Goal: Communication & Community: Answer question/provide support

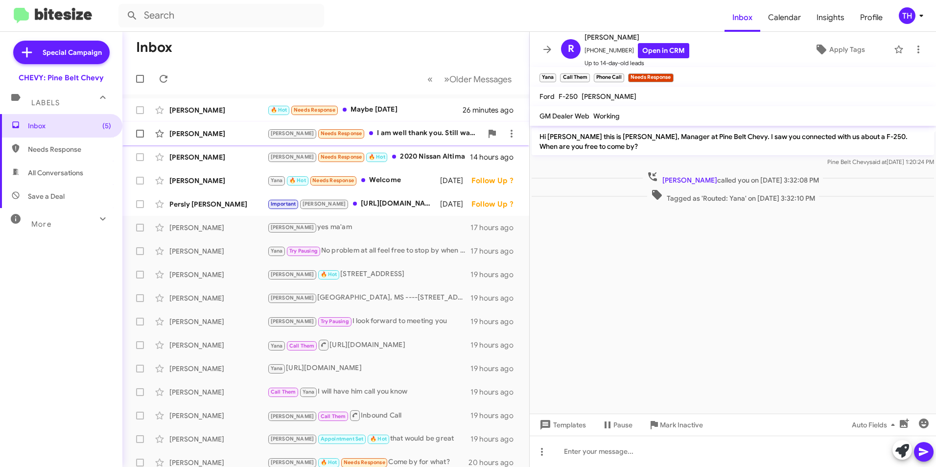
click at [389, 135] on div "[PERSON_NAME] Needs Response I am well thank you. Still waiting on the truck to…" at bounding box center [374, 133] width 215 height 11
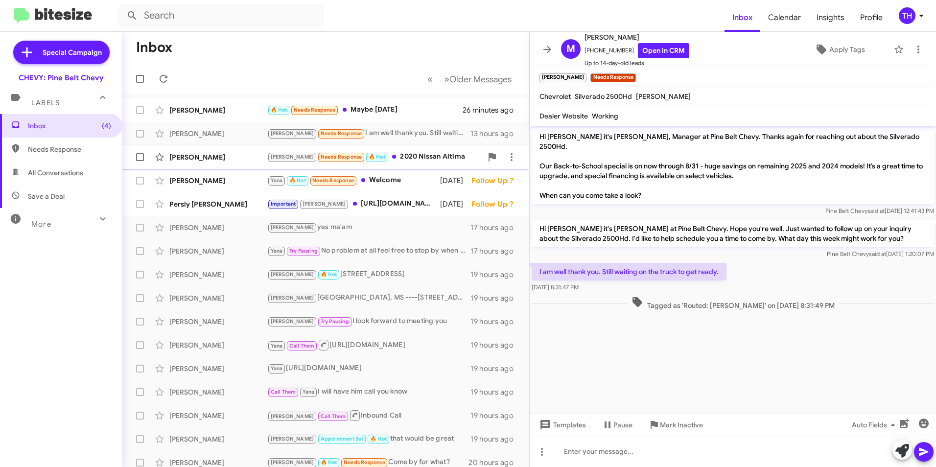
click at [201, 156] on div "[PERSON_NAME]" at bounding box center [218, 157] width 98 height 10
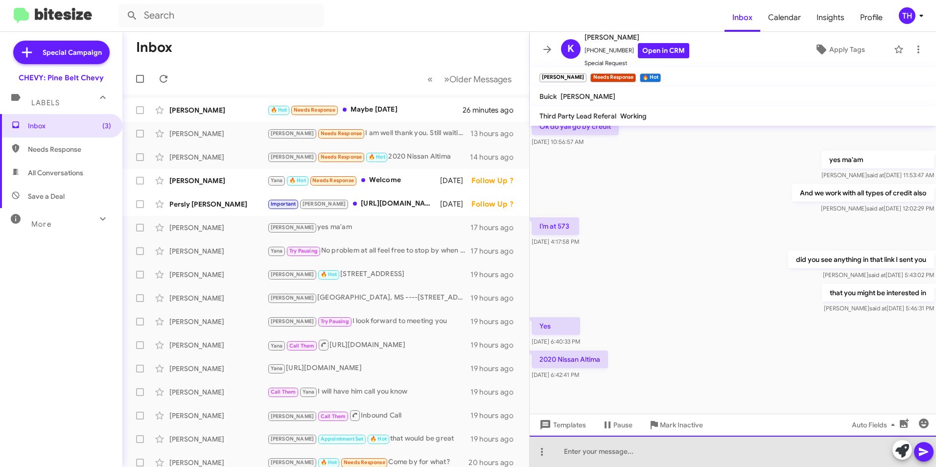
click at [582, 446] on div at bounding box center [733, 451] width 406 height 31
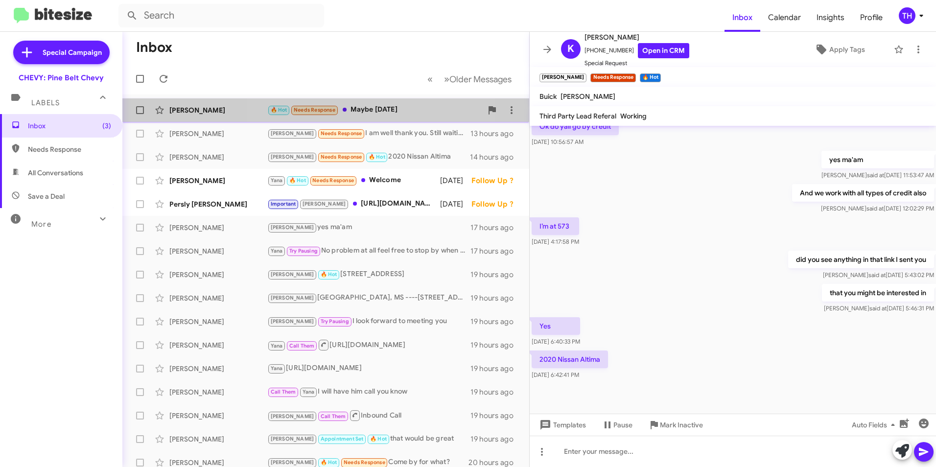
click at [376, 109] on div "🔥 Hot Needs Response Maybe [DATE]" at bounding box center [374, 109] width 215 height 11
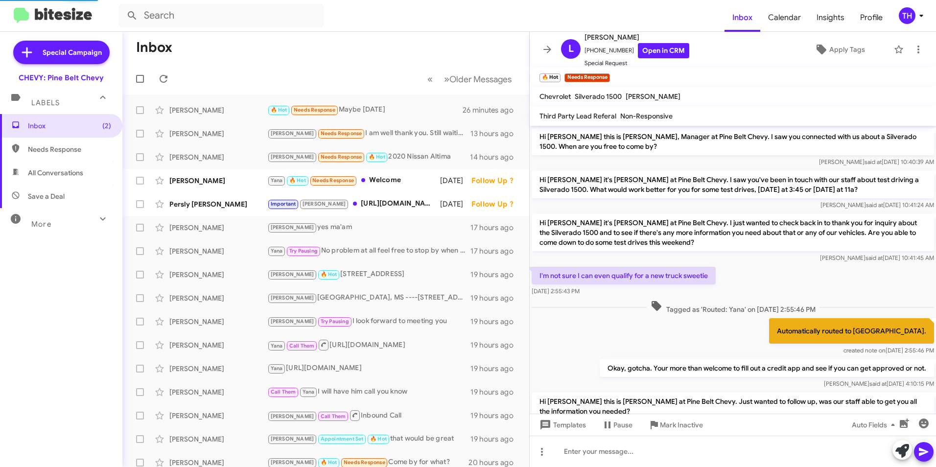
scroll to position [49, 0]
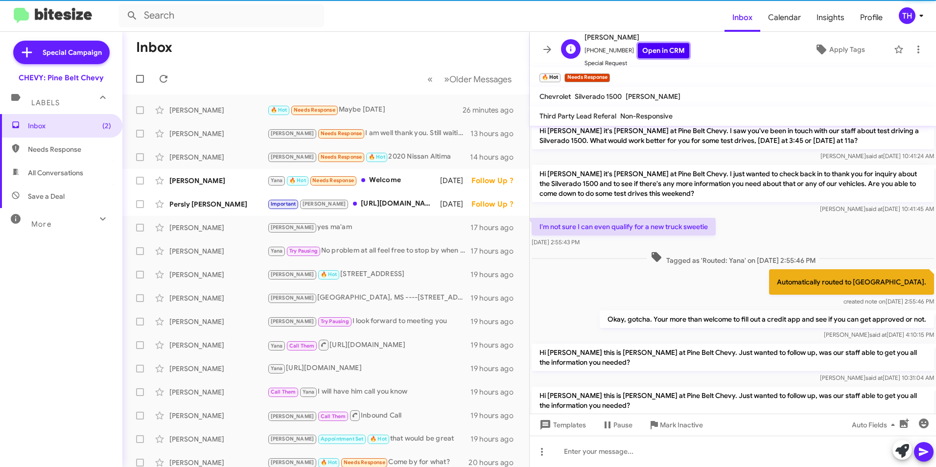
click at [645, 55] on link "Open in CRM" at bounding box center [663, 50] width 51 height 15
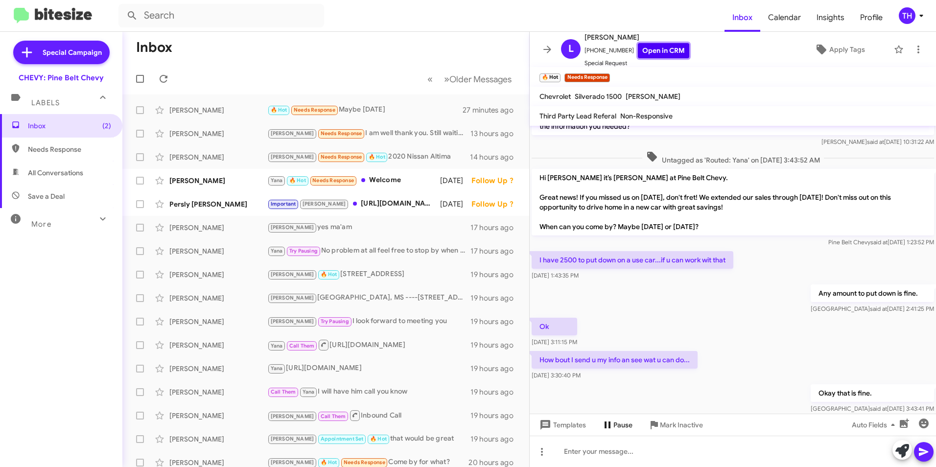
scroll to position [343, 0]
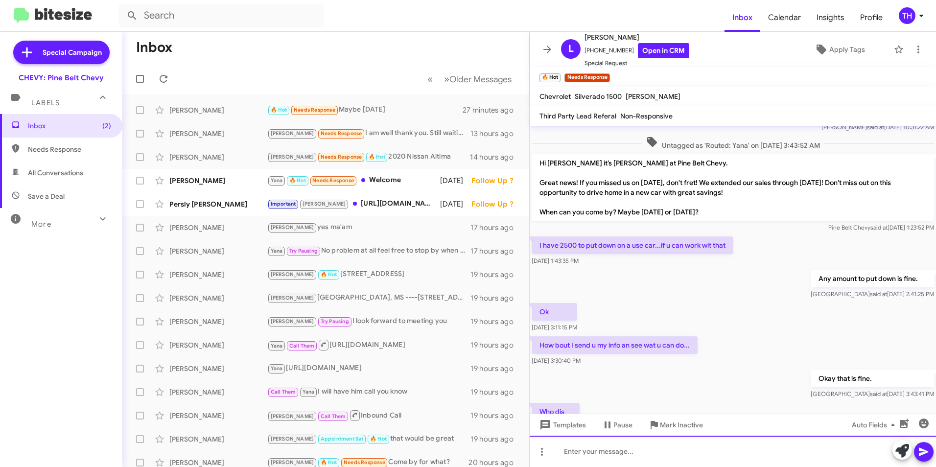
click at [586, 450] on div at bounding box center [733, 451] width 406 height 31
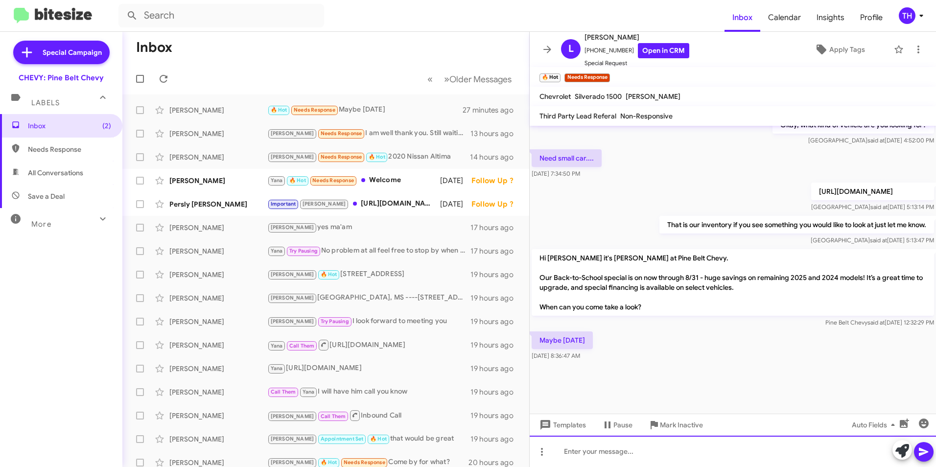
scroll to position [739, 0]
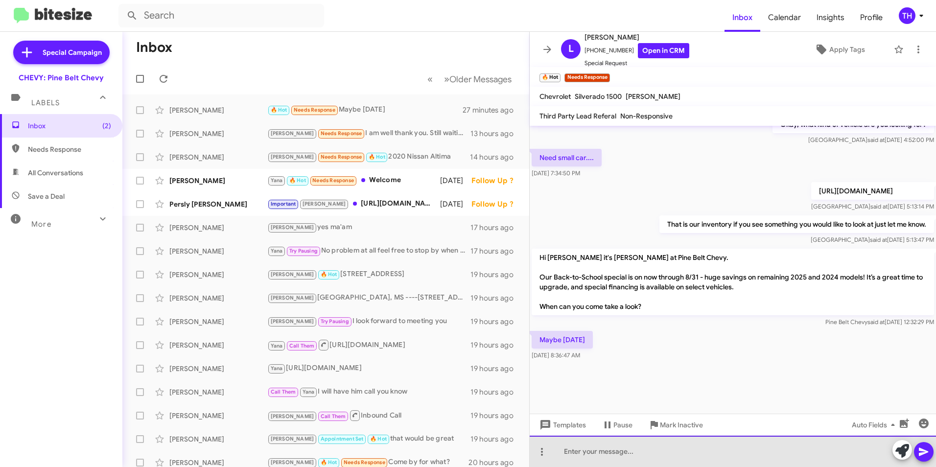
click at [586, 448] on div at bounding box center [733, 451] width 406 height 31
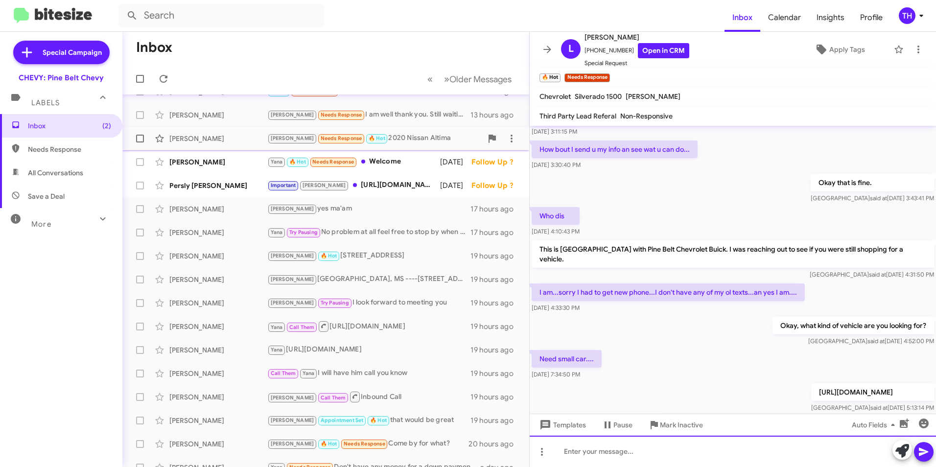
scroll to position [0, 0]
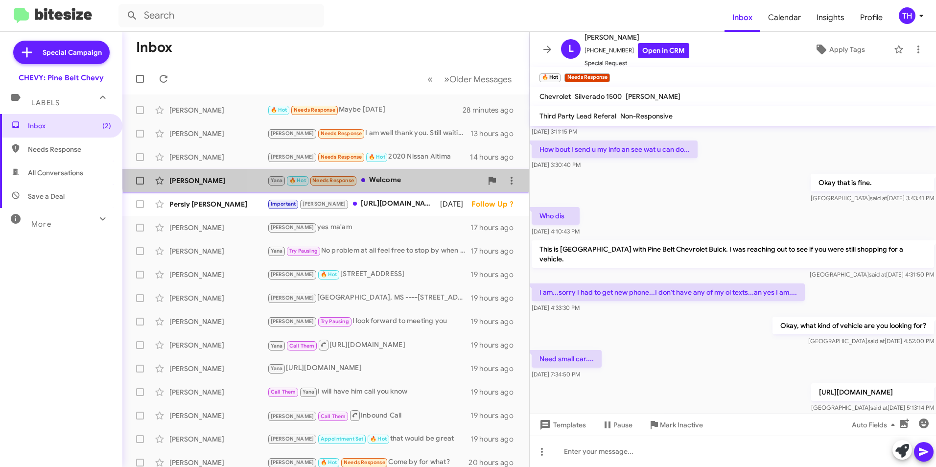
click at [384, 173] on div "[PERSON_NAME] 🔥 Hot Needs Response Welcome [DATE] Follow Up ?" at bounding box center [325, 181] width 391 height 20
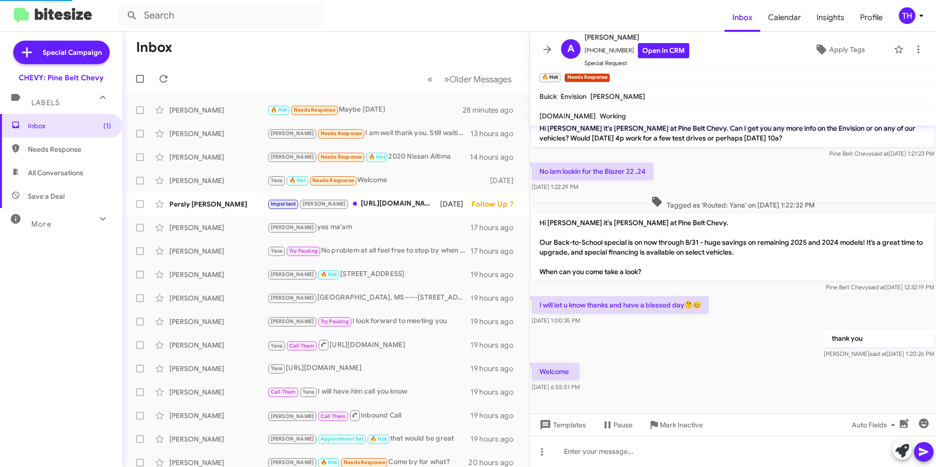
scroll to position [51, 0]
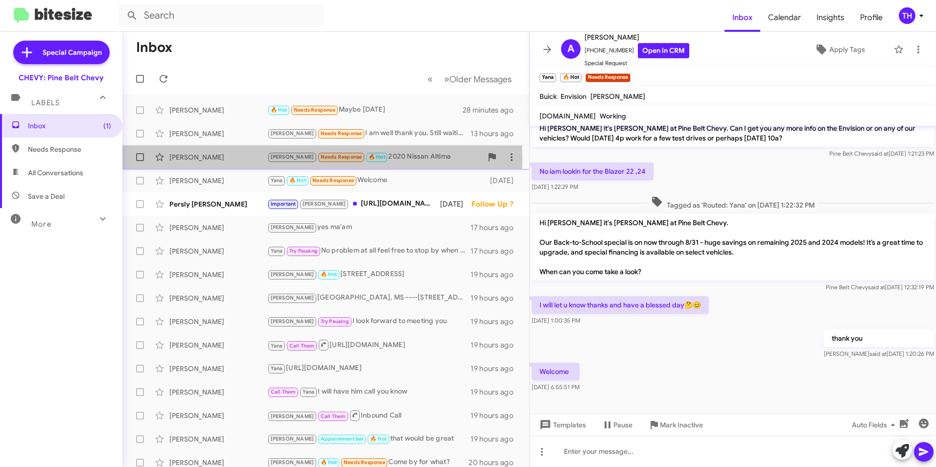
click at [197, 159] on div "[PERSON_NAME]" at bounding box center [218, 157] width 98 height 10
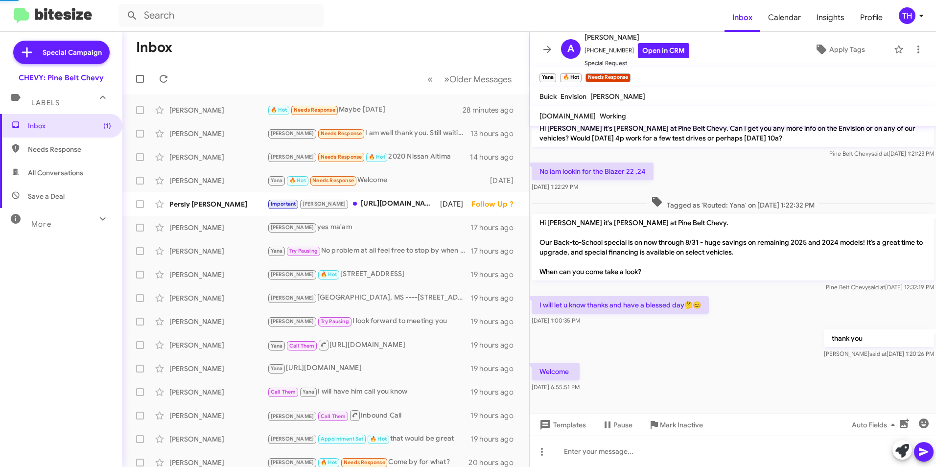
scroll to position [148, 0]
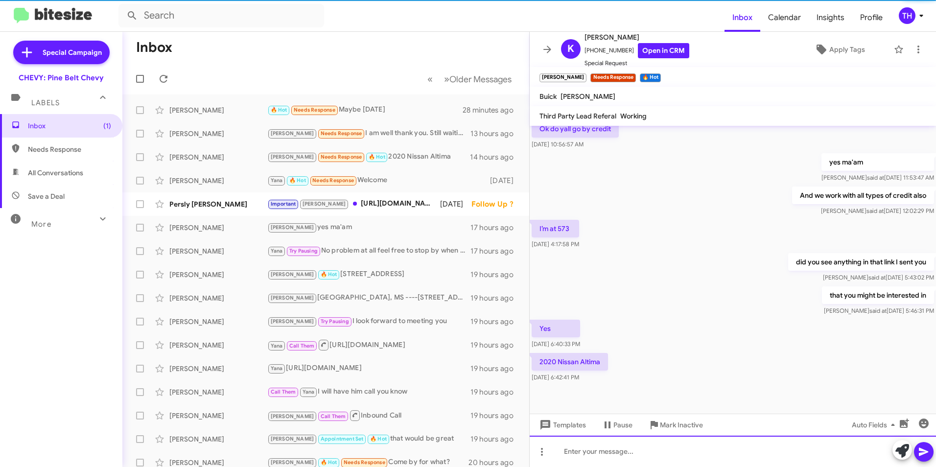
click at [602, 456] on div at bounding box center [733, 451] width 406 height 31
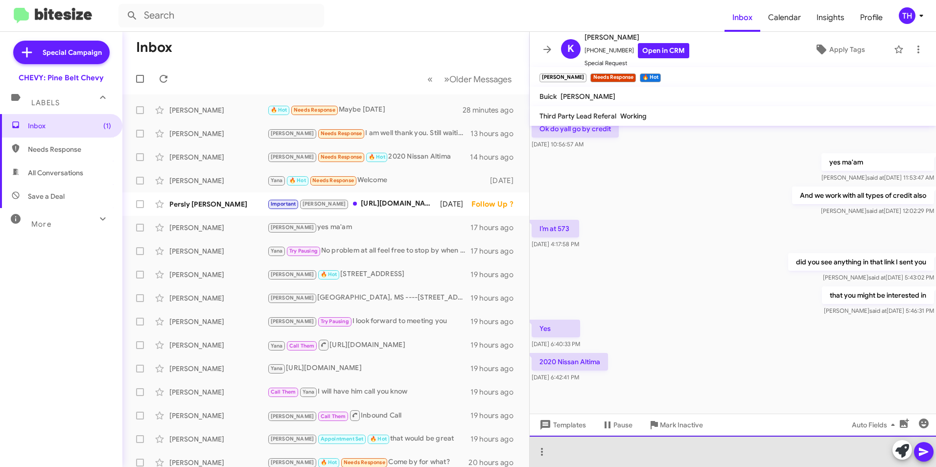
click at [562, 450] on div at bounding box center [733, 451] width 406 height 31
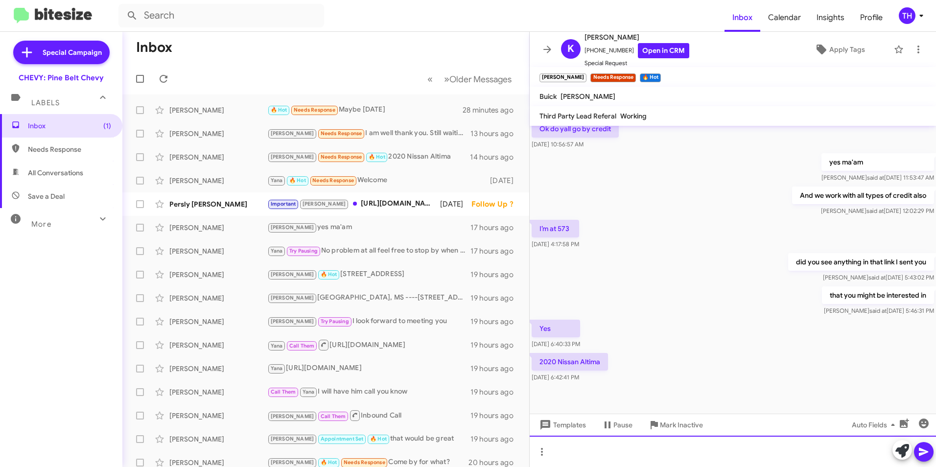
click at [585, 453] on div at bounding box center [733, 451] width 406 height 31
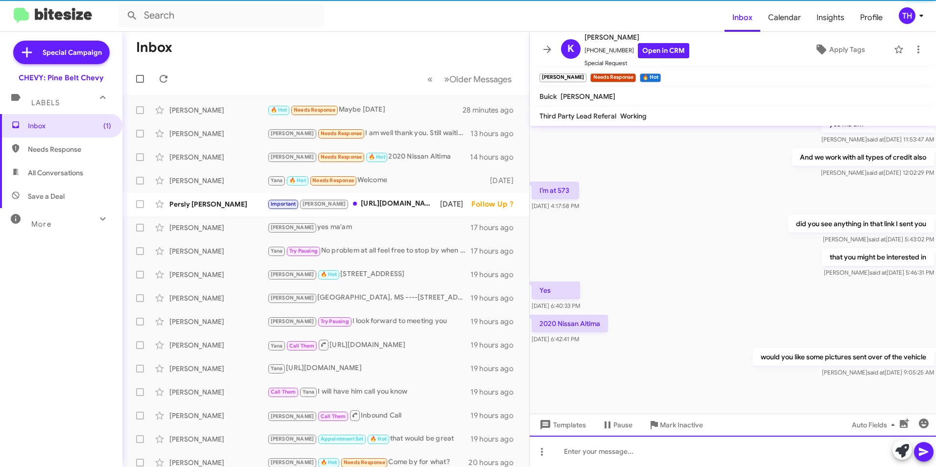
scroll to position [266, 0]
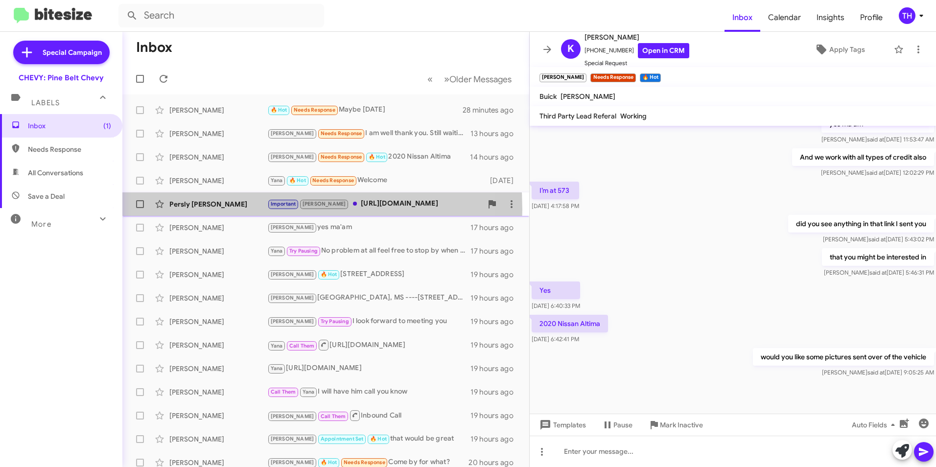
click at [198, 209] on div "Persly [PERSON_NAME] Important [PERSON_NAME] [URL][DOMAIN_NAME] [DATE] Follow U…" at bounding box center [325, 204] width 391 height 20
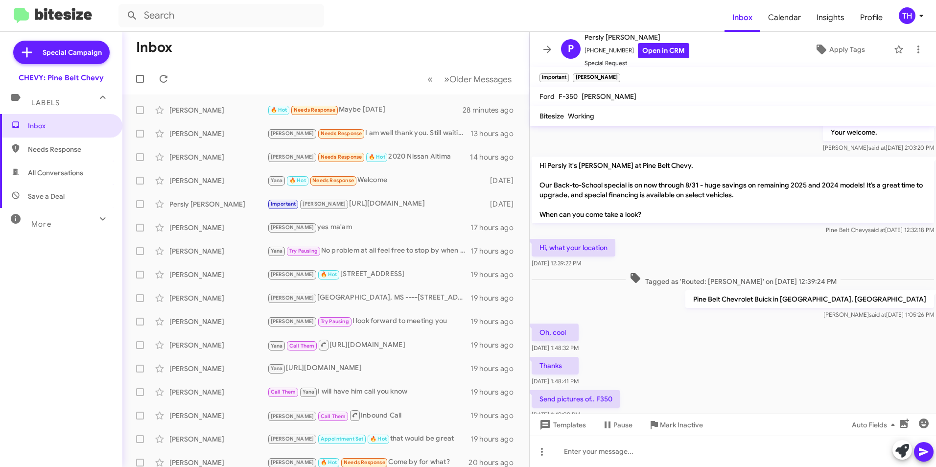
scroll to position [292, 0]
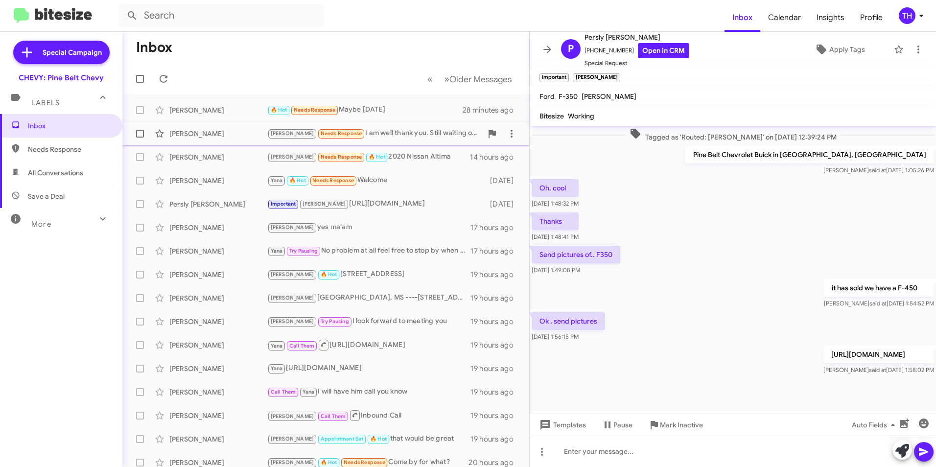
click at [200, 139] on div "[PERSON_NAME] [PERSON_NAME] Needs Response I am well thank you. Still waiting o…" at bounding box center [325, 134] width 391 height 20
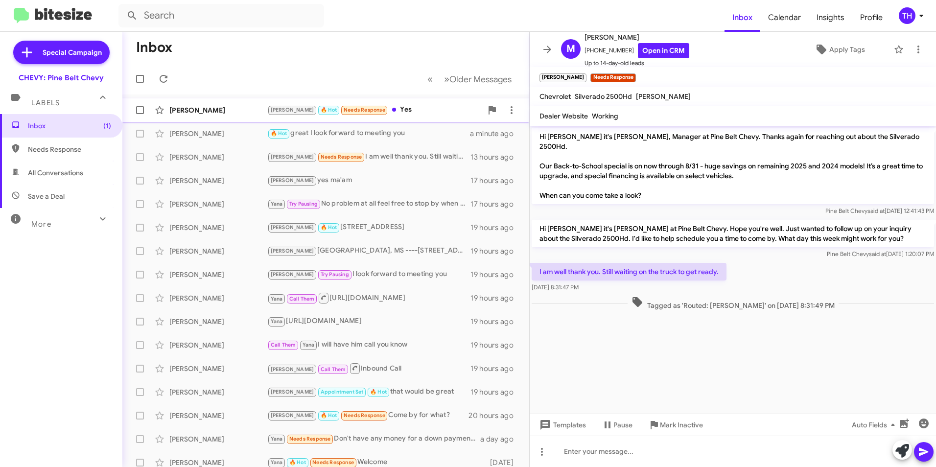
click at [211, 109] on div "[PERSON_NAME]" at bounding box center [218, 110] width 98 height 10
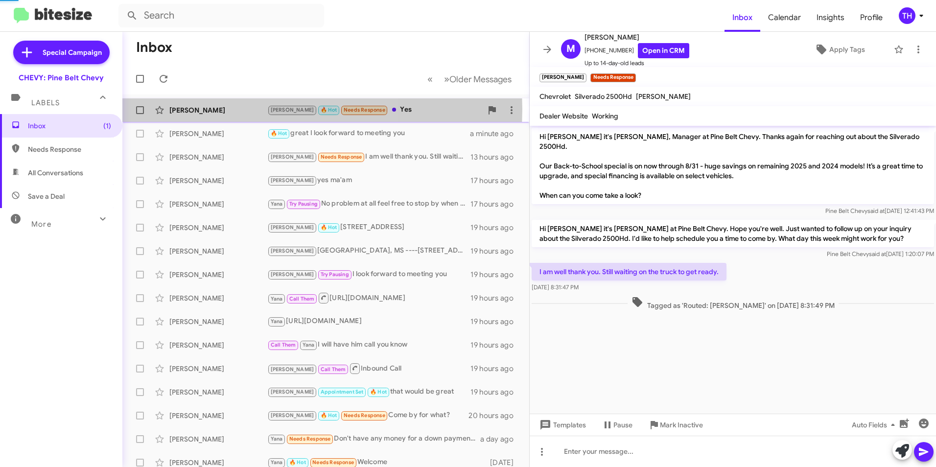
scroll to position [301, 0]
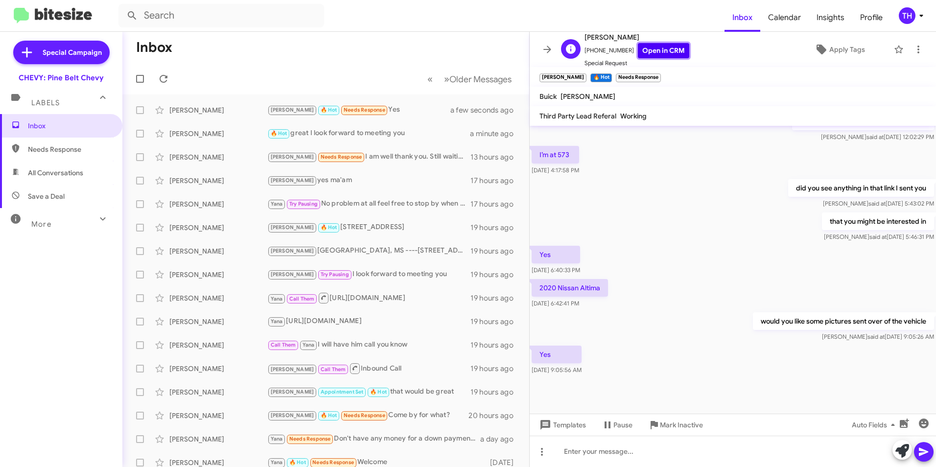
click at [650, 47] on link "Open in CRM" at bounding box center [663, 50] width 51 height 15
click at [583, 452] on div at bounding box center [733, 451] width 406 height 31
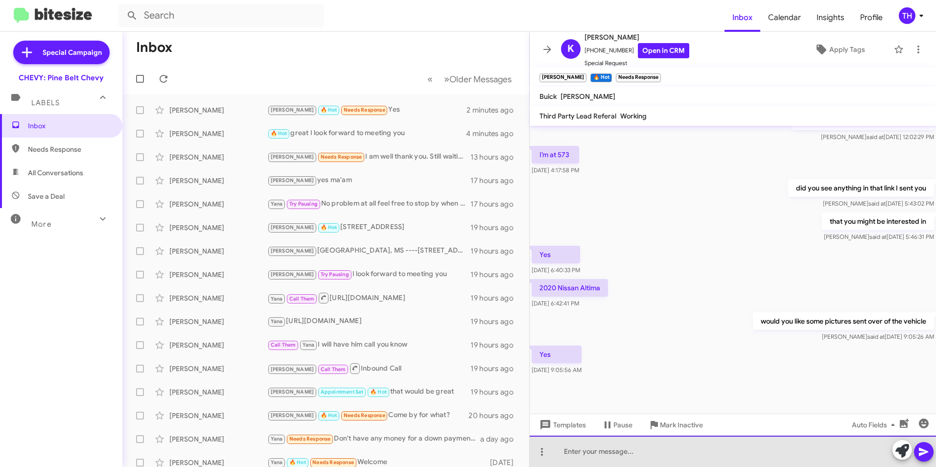
click at [603, 455] on div at bounding box center [733, 451] width 406 height 31
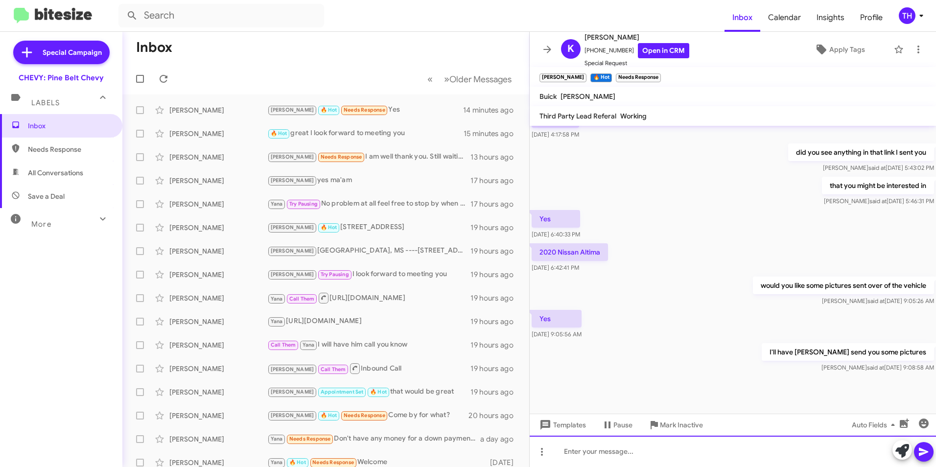
scroll to position [337, 0]
